Goal: Task Accomplishment & Management: Complete application form

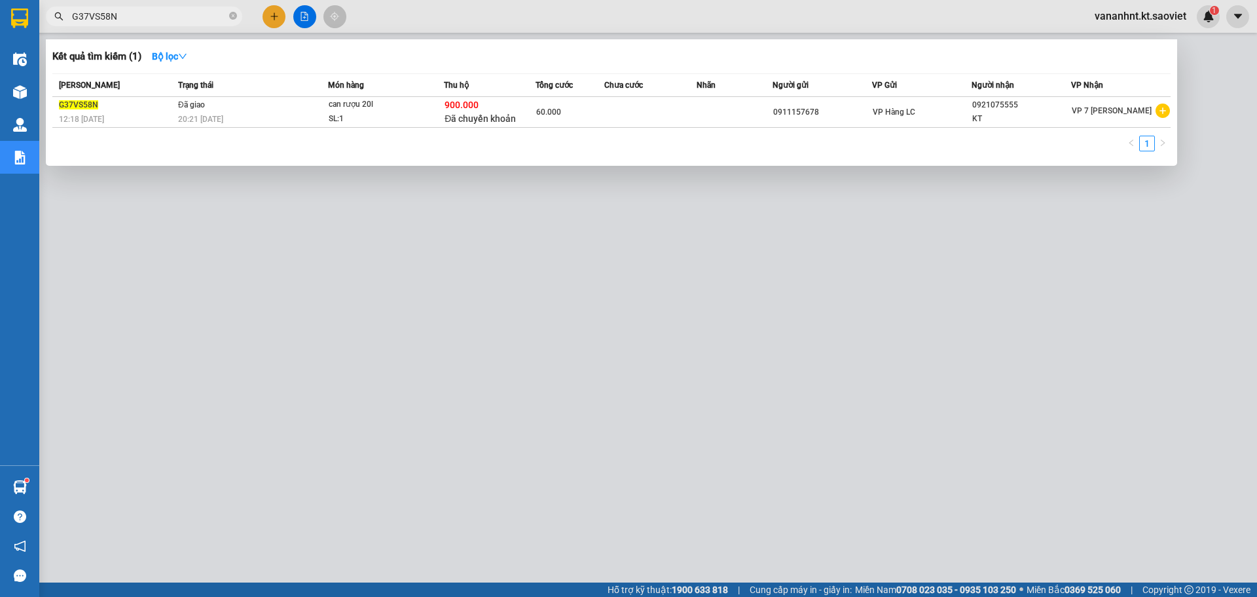
click at [96, 9] on input "G37VS58N" at bounding box center [149, 16] width 155 height 14
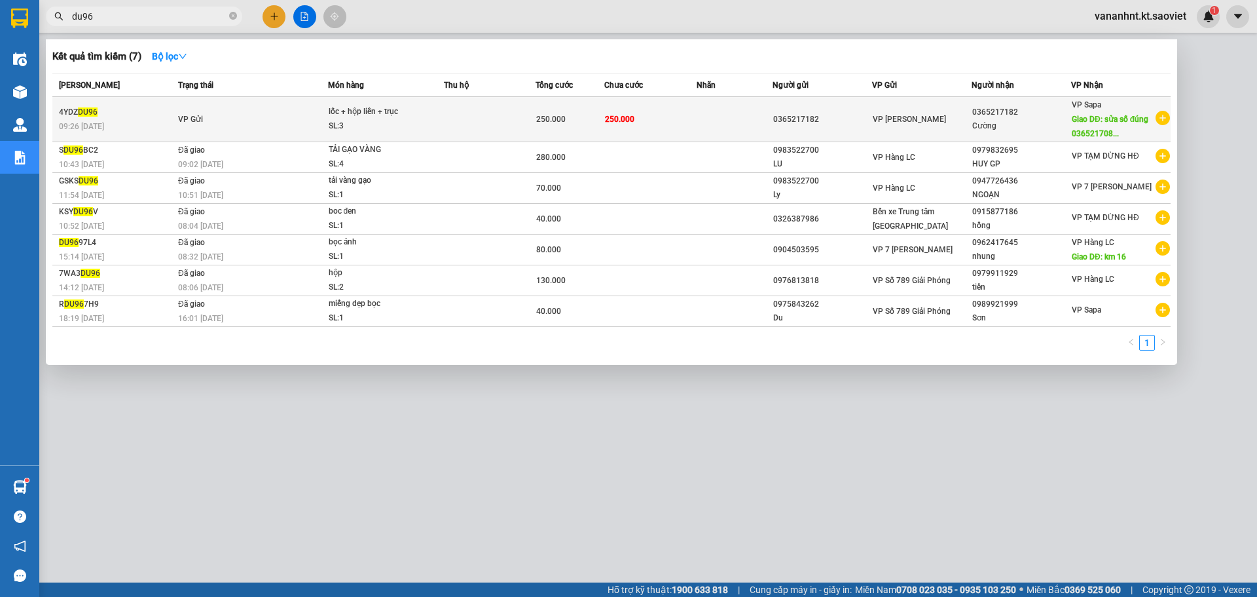
type input "du96"
click at [411, 118] on div "lốc + hộp liền + trục" at bounding box center [378, 112] width 98 height 14
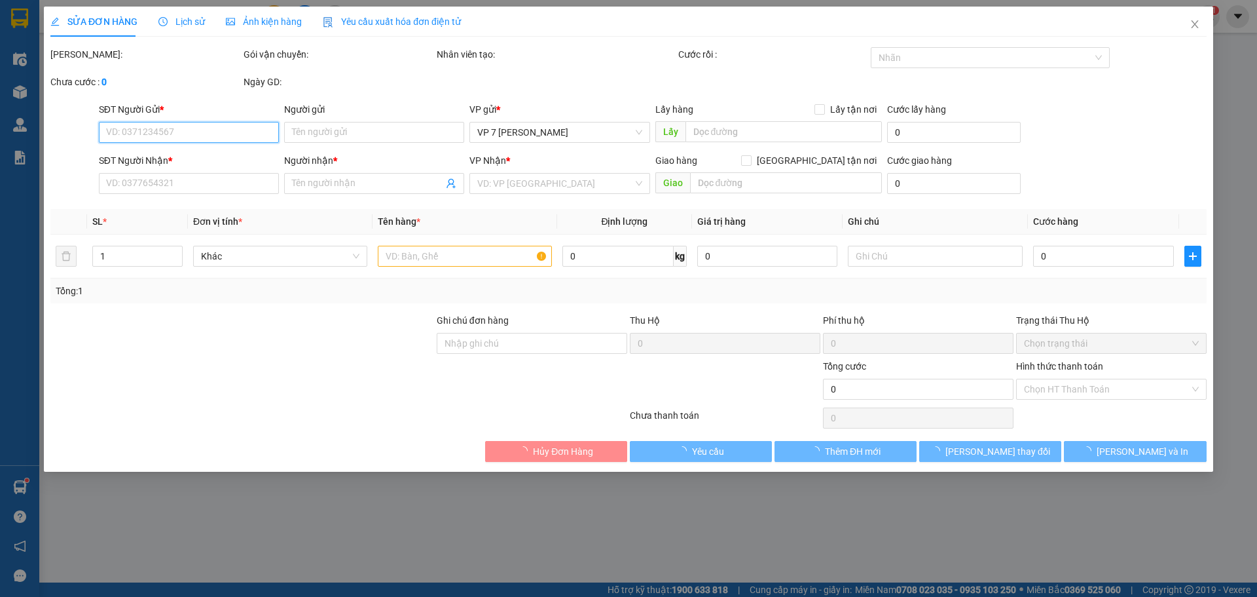
type input "0365217182"
type input "Cường"
type input "sửa số đúng 0365217082"
type input "250.000"
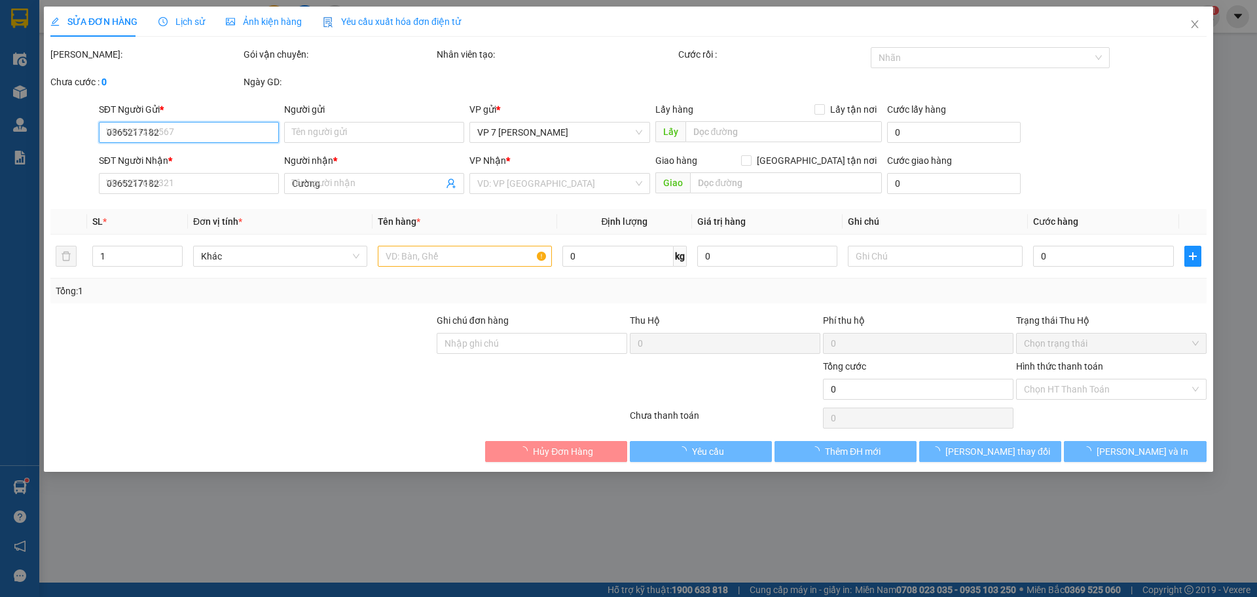
type input "250.000"
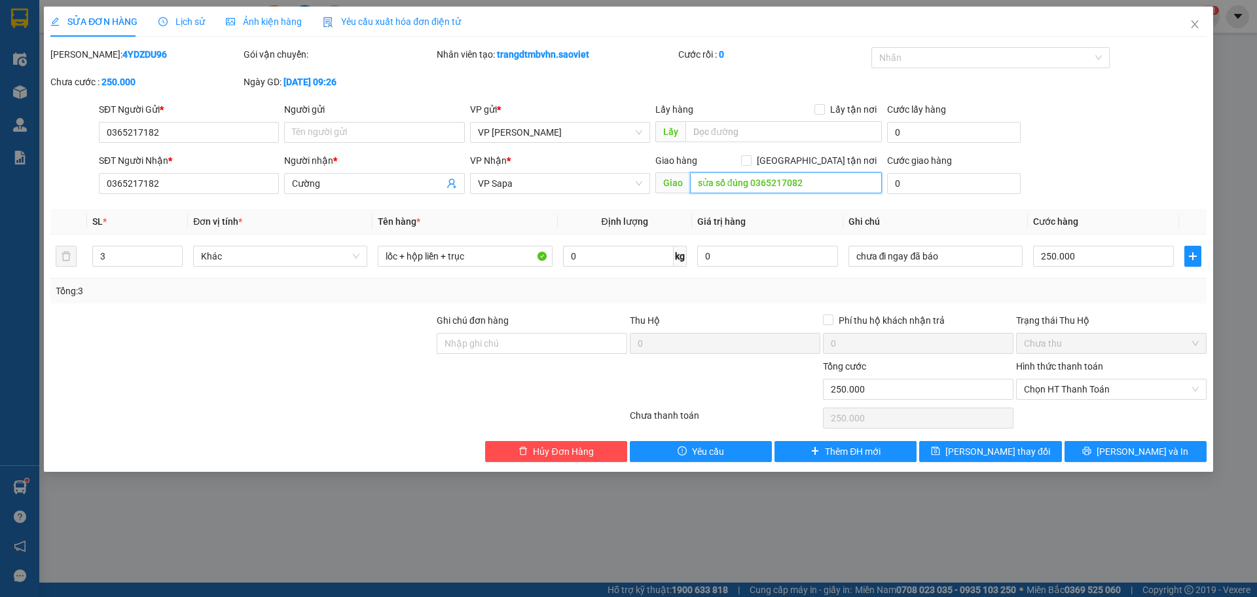
click at [749, 179] on input "sửa số đúng 0365217082" at bounding box center [786, 182] width 192 height 21
click at [749, 185] on input "sửa số đúng 0365217082" at bounding box center [786, 182] width 192 height 21
drag, startPoint x: 752, startPoint y: 185, endPoint x: 819, endPoint y: 194, distance: 67.4
click at [819, 194] on div "Giao hàng [GEOGRAPHIC_DATA] tận nơi Giao sửa số đúng 0365217082" at bounding box center [769, 176] width 227 height 46
click at [123, 177] on input "0365217182" at bounding box center [189, 183] width 180 height 21
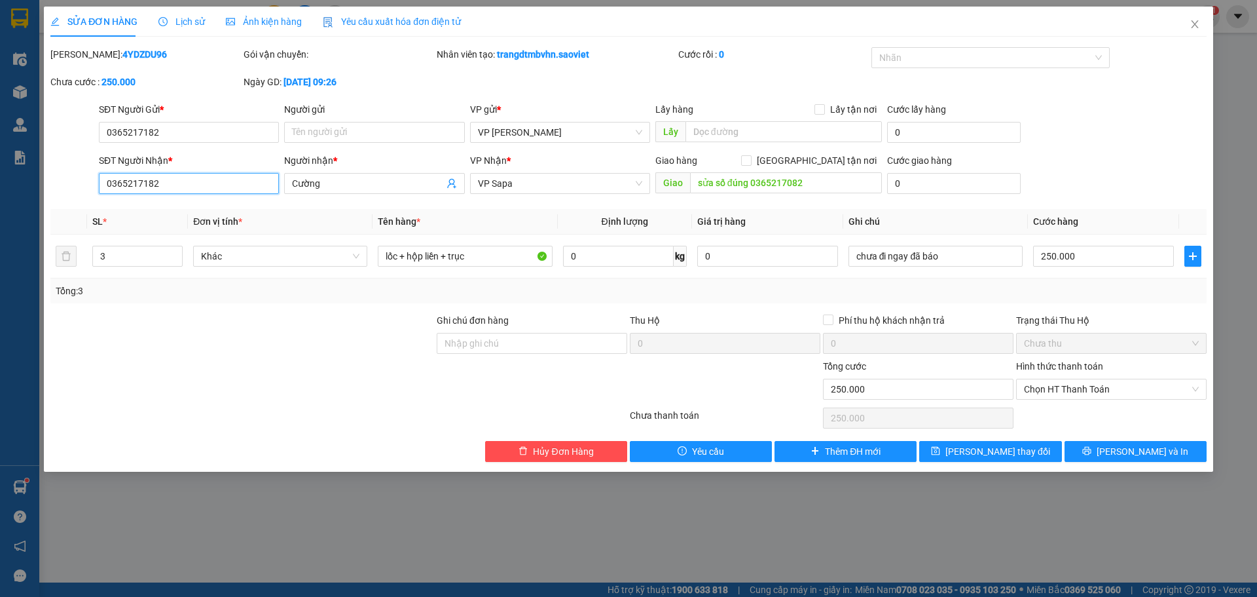
click at [123, 177] on input "0365217182" at bounding box center [189, 183] width 180 height 21
paste input "0"
type input "0365217082"
click at [724, 184] on input "sửa số đúng 0365217082" at bounding box center [786, 182] width 192 height 21
click at [1009, 453] on span "[PERSON_NAME] thay đổi" at bounding box center [998, 451] width 105 height 14
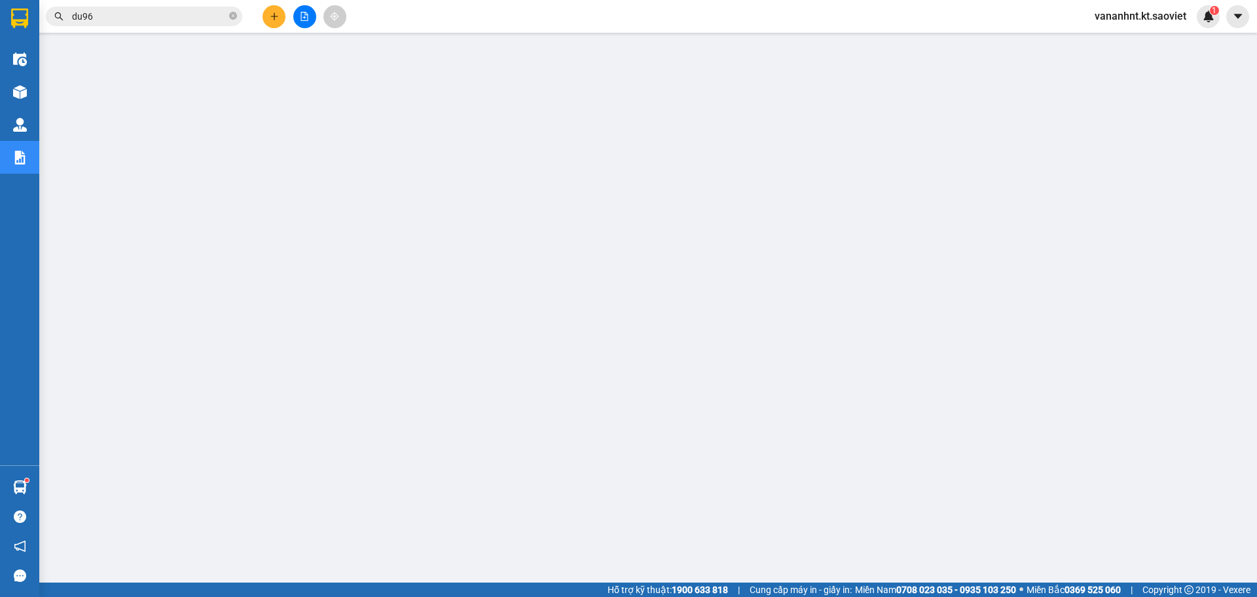
click at [83, 16] on input "du96" at bounding box center [149, 16] width 155 height 14
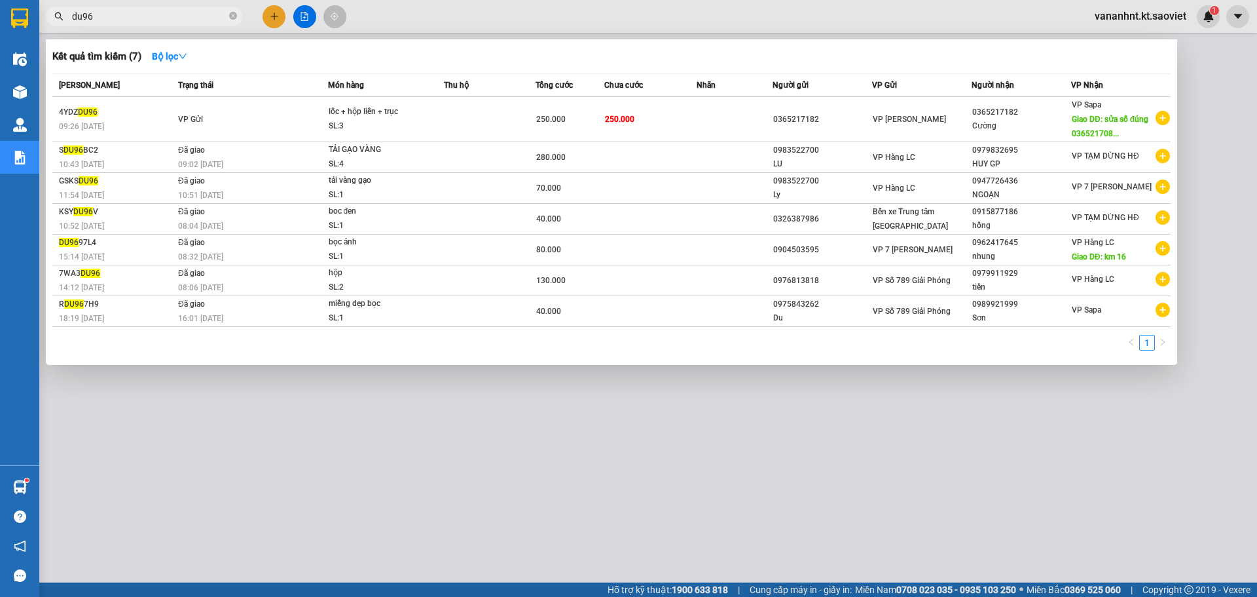
click at [83, 16] on input "du96" at bounding box center [149, 16] width 155 height 14
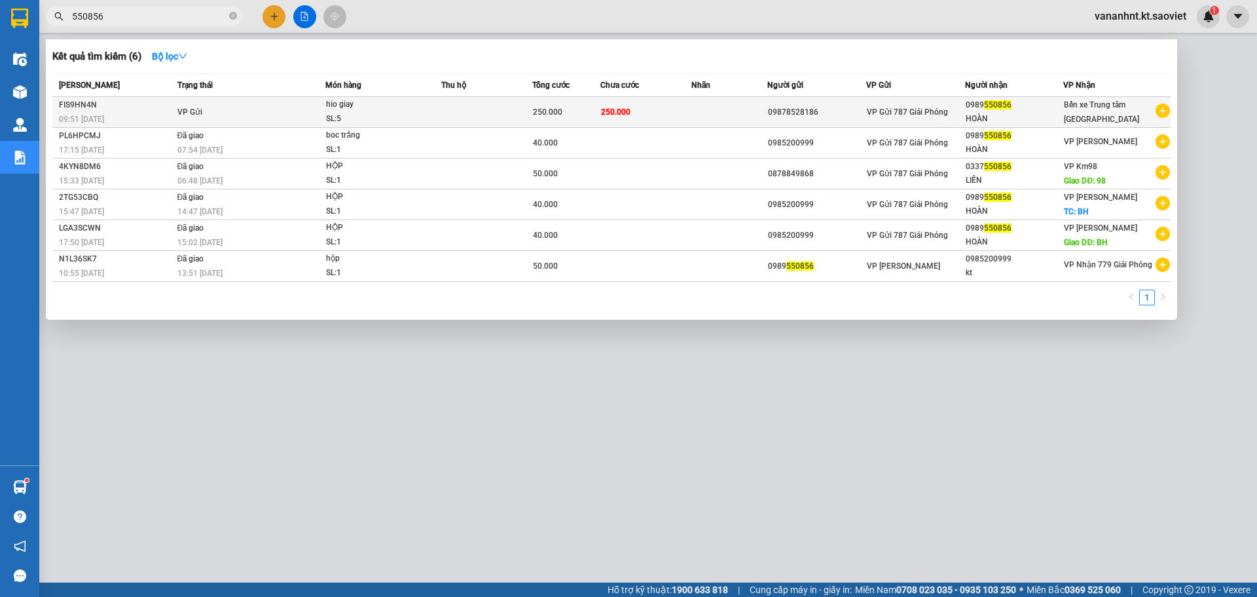
type input "550856"
click at [461, 119] on td at bounding box center [486, 112] width 91 height 31
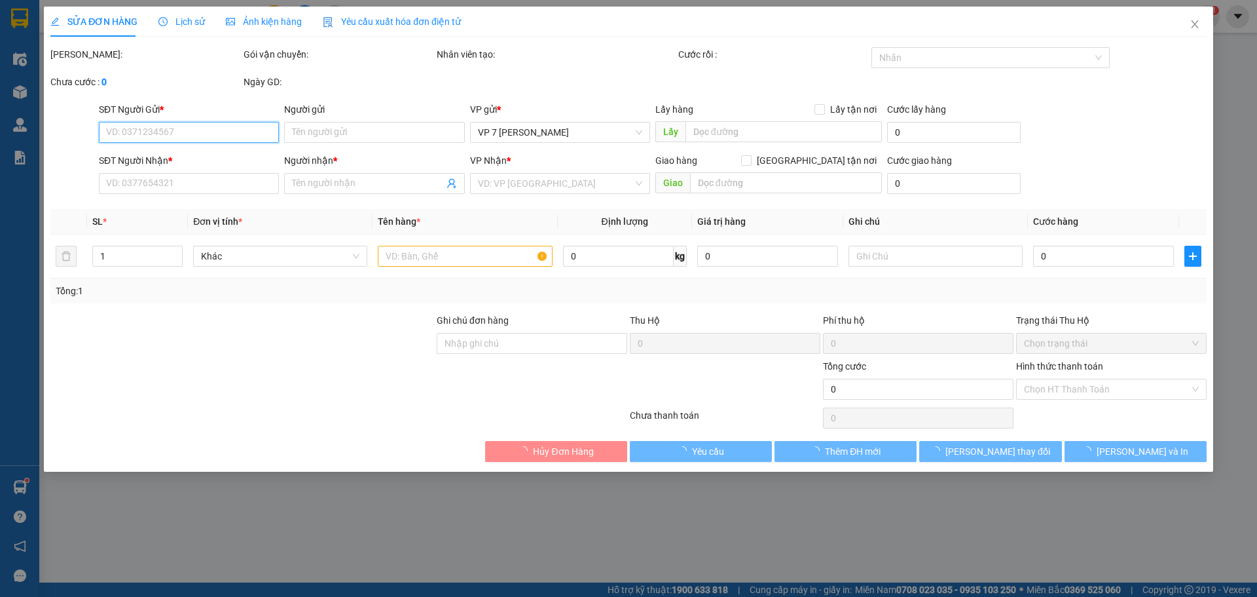
type input "09878528186"
type input "0989550856"
type input "HOÀN"
type input "250.000"
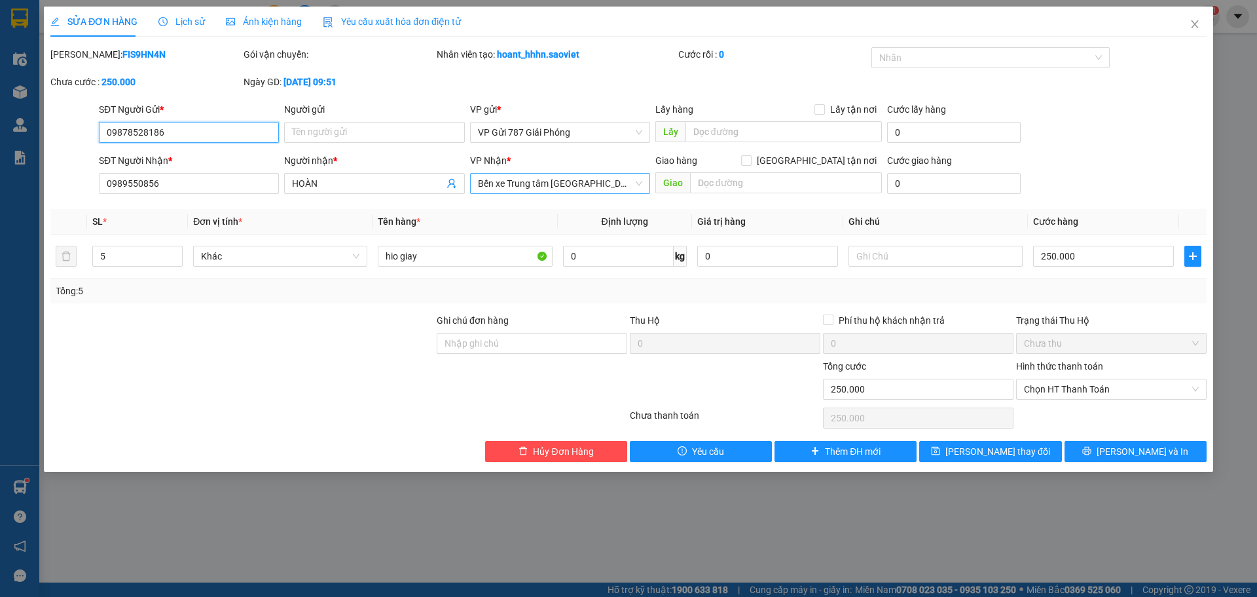
click at [601, 183] on span "Bến xe Trung tâm [GEOGRAPHIC_DATA]" at bounding box center [560, 184] width 164 height 20
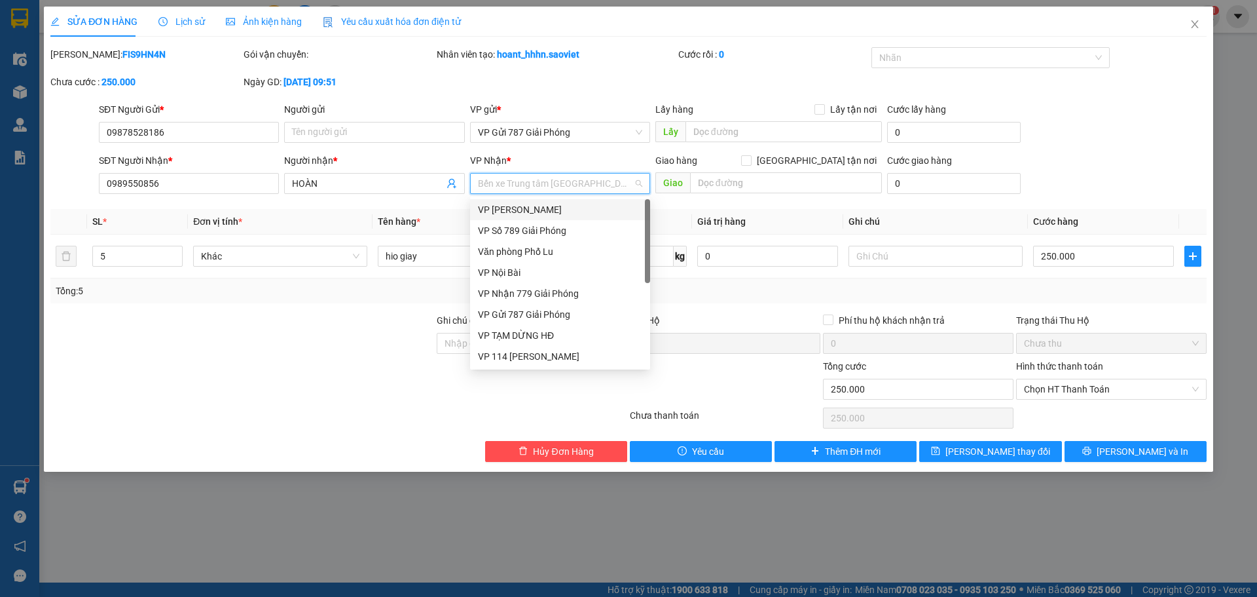
click at [522, 207] on div "VP [PERSON_NAME]" at bounding box center [560, 209] width 164 height 14
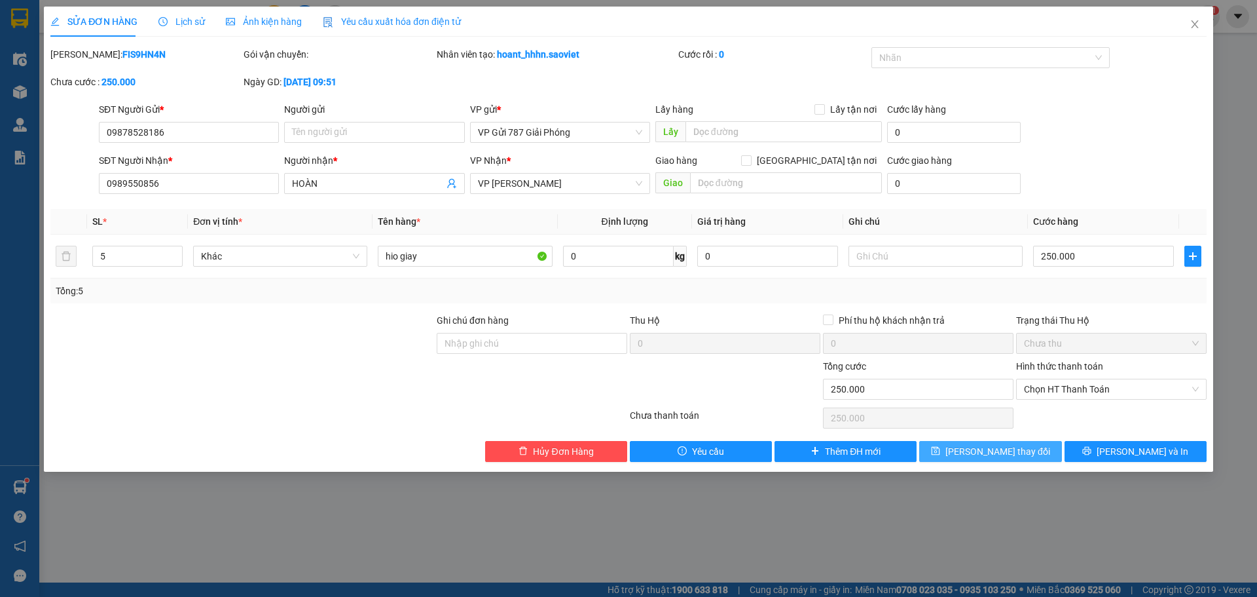
click at [987, 448] on span "[PERSON_NAME] thay đổi" at bounding box center [998, 451] width 105 height 14
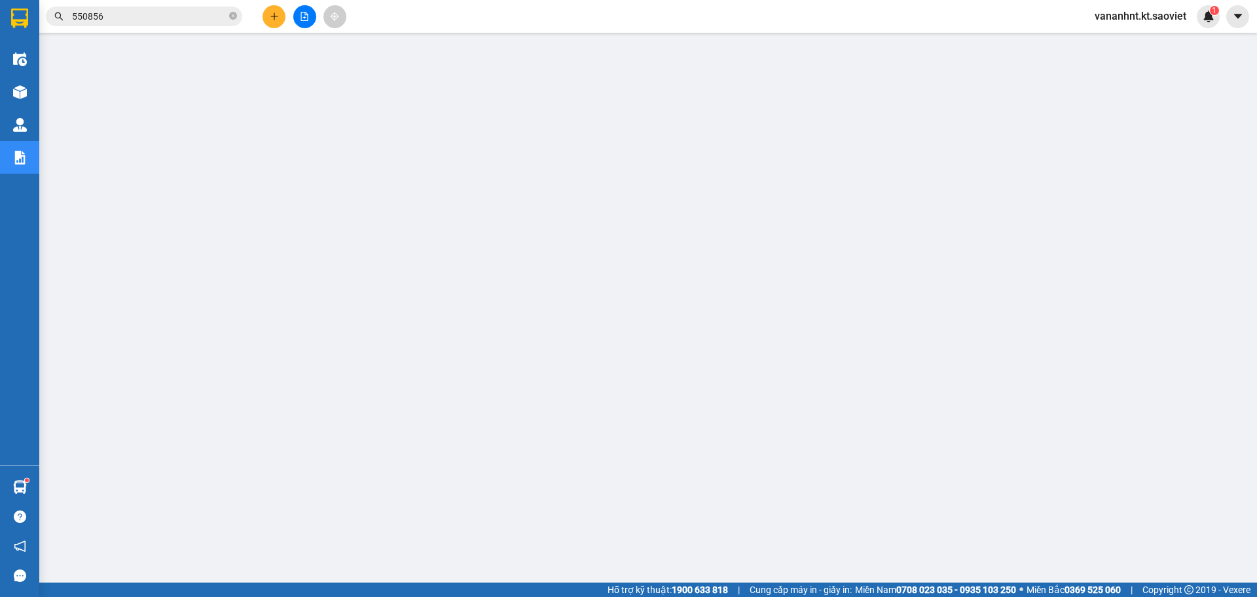
click at [87, 1] on div "Kết quả tìm kiếm ( 6 ) Bộ lọc Mã ĐH Trạng thái Món hàng Thu hộ Tổng cước Chưa c…" at bounding box center [628, 16] width 1257 height 33
click at [86, 17] on input "550856" at bounding box center [149, 16] width 155 height 14
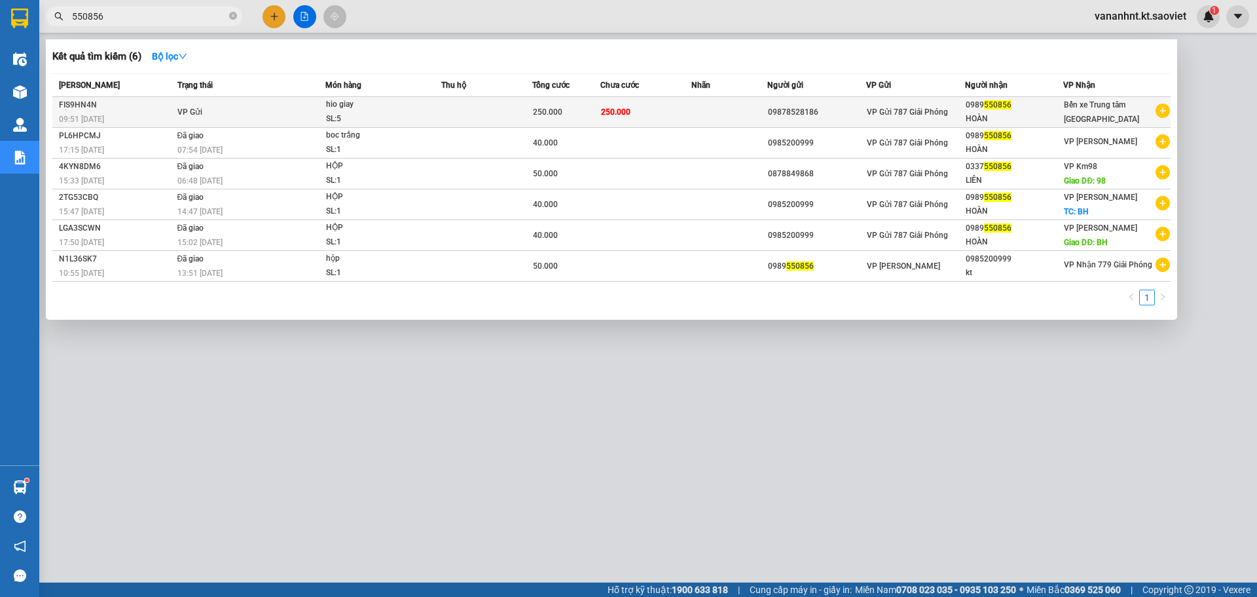
click at [494, 110] on td at bounding box center [486, 112] width 91 height 31
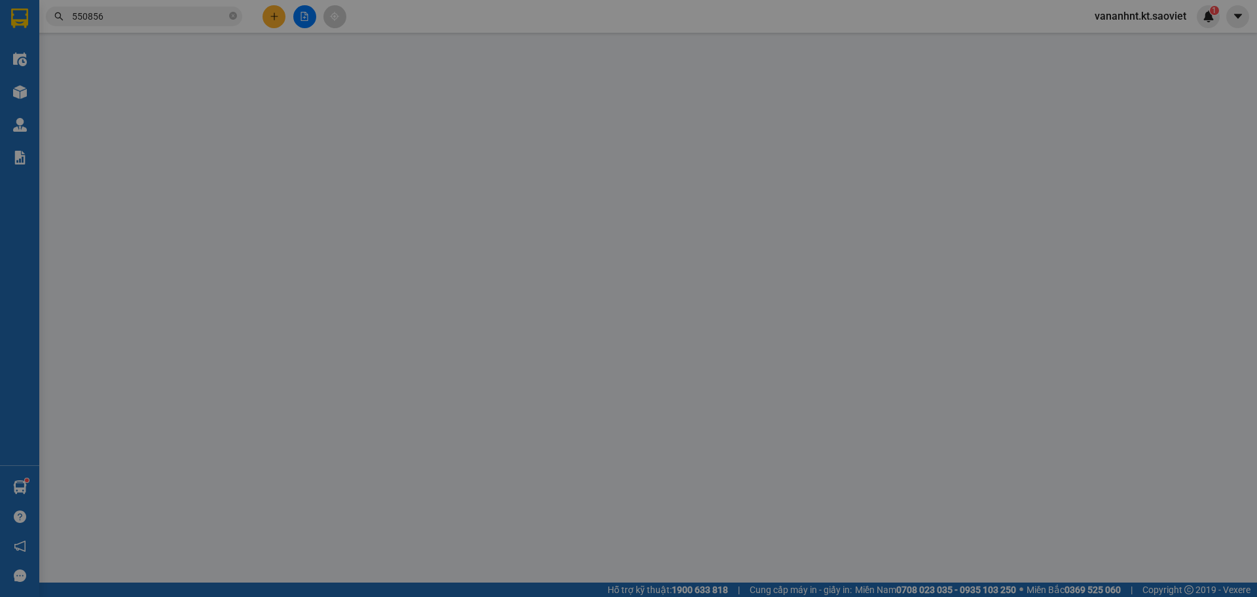
type input "09878528186"
type input "0989550856"
type input "HOÀN"
type input "250.000"
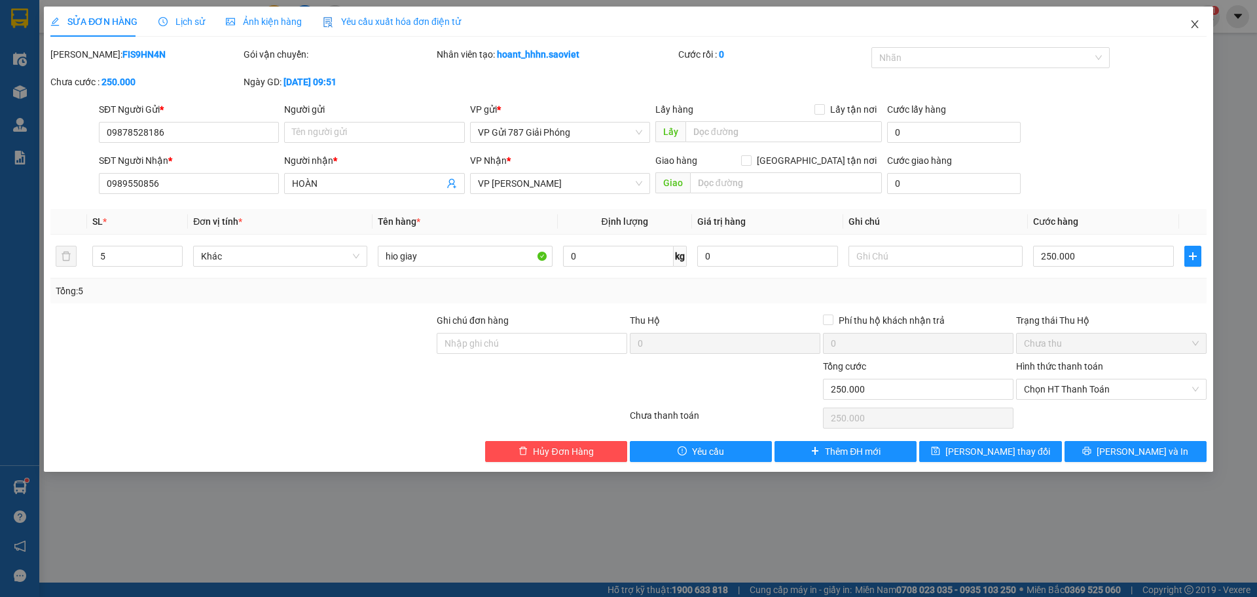
click at [1206, 22] on span "Close" at bounding box center [1195, 25] width 37 height 37
